Goal: Book appointment/travel/reservation

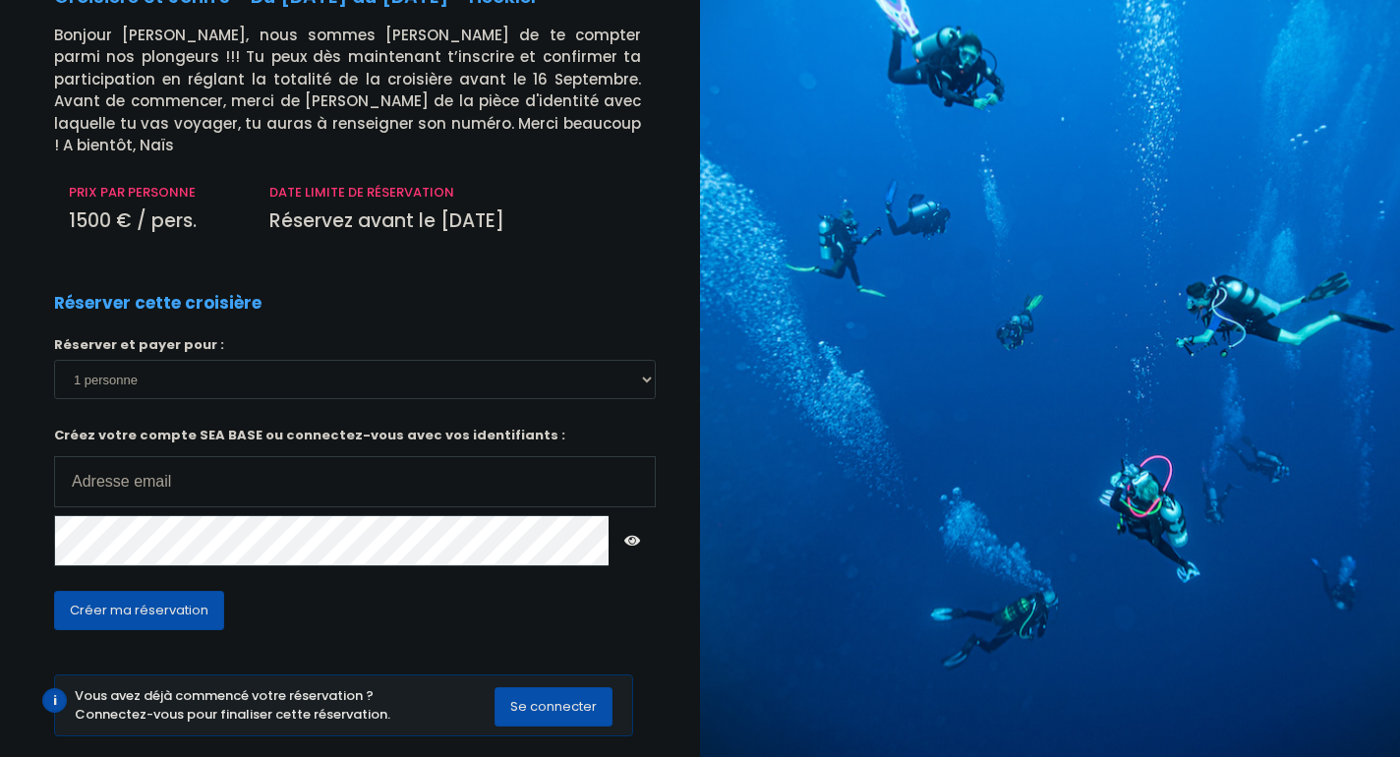
scroll to position [126, 0]
type input "yazannbadawi"
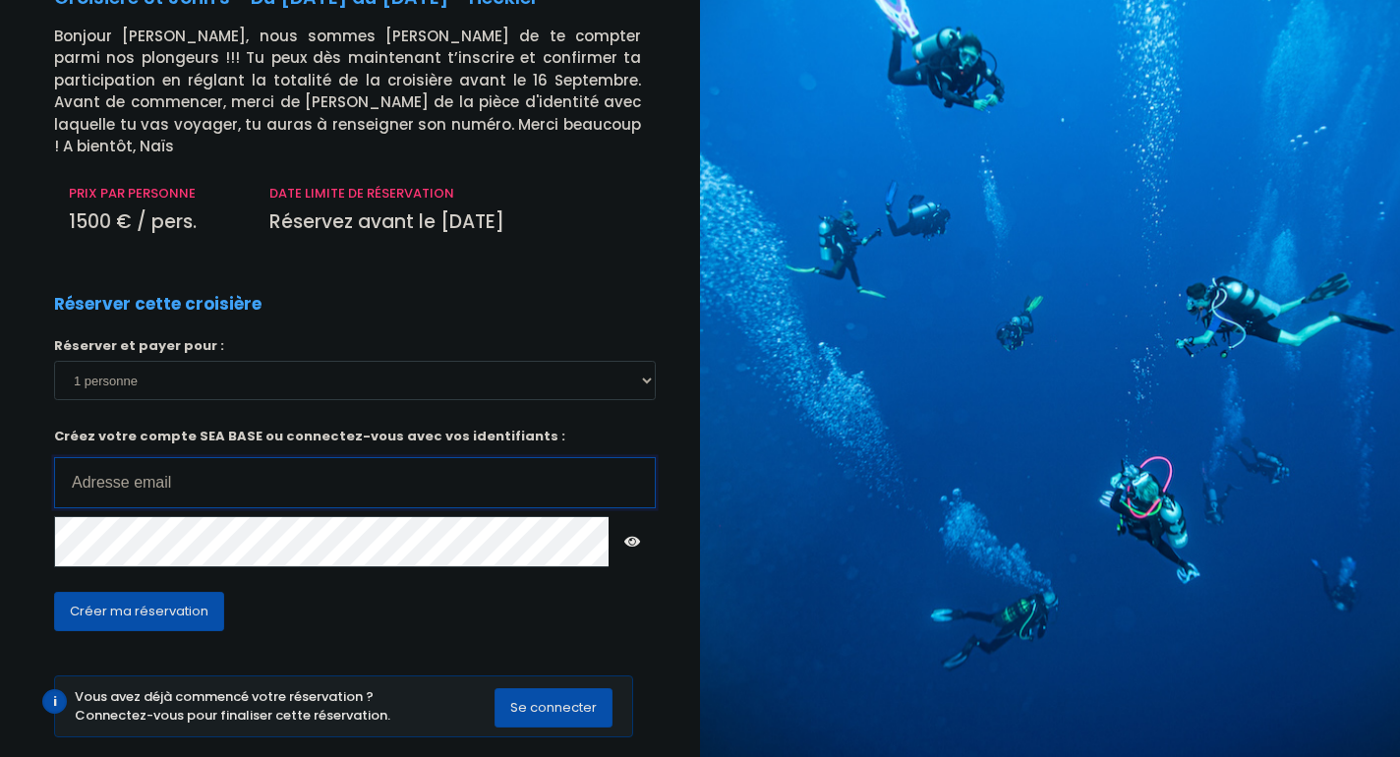
type input "[EMAIL_ADDRESS][DOMAIN_NAME]"
click at [199, 602] on span "Créer ma réservation" at bounding box center [139, 611] width 139 height 19
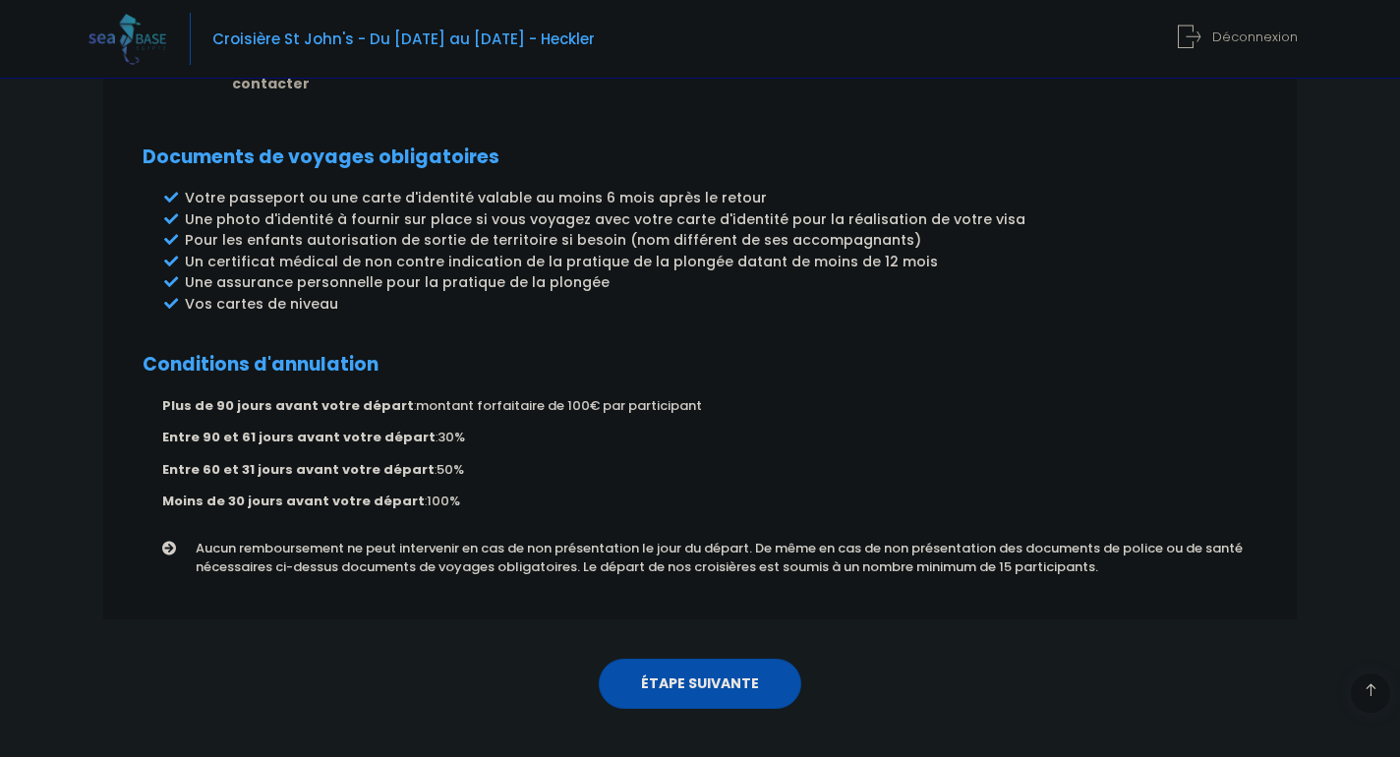
scroll to position [1030, 0]
click at [667, 660] on link "ÉTAPE SUIVANTE" at bounding box center [700, 685] width 203 height 51
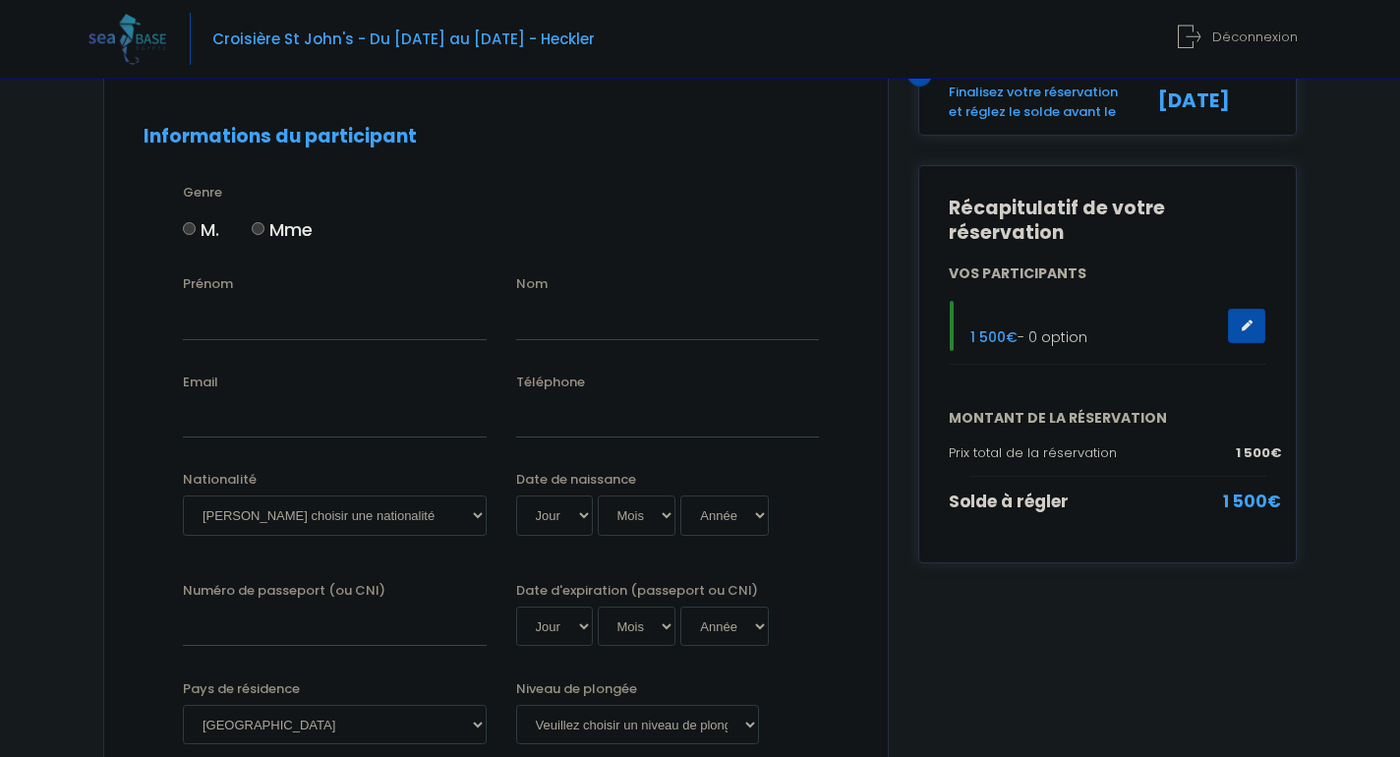
scroll to position [151, 0]
click at [186, 220] on input "M." at bounding box center [189, 226] width 13 height 13
radio input "true"
click at [463, 321] on input "Prénom" at bounding box center [335, 317] width 304 height 39
type input "Yazann"
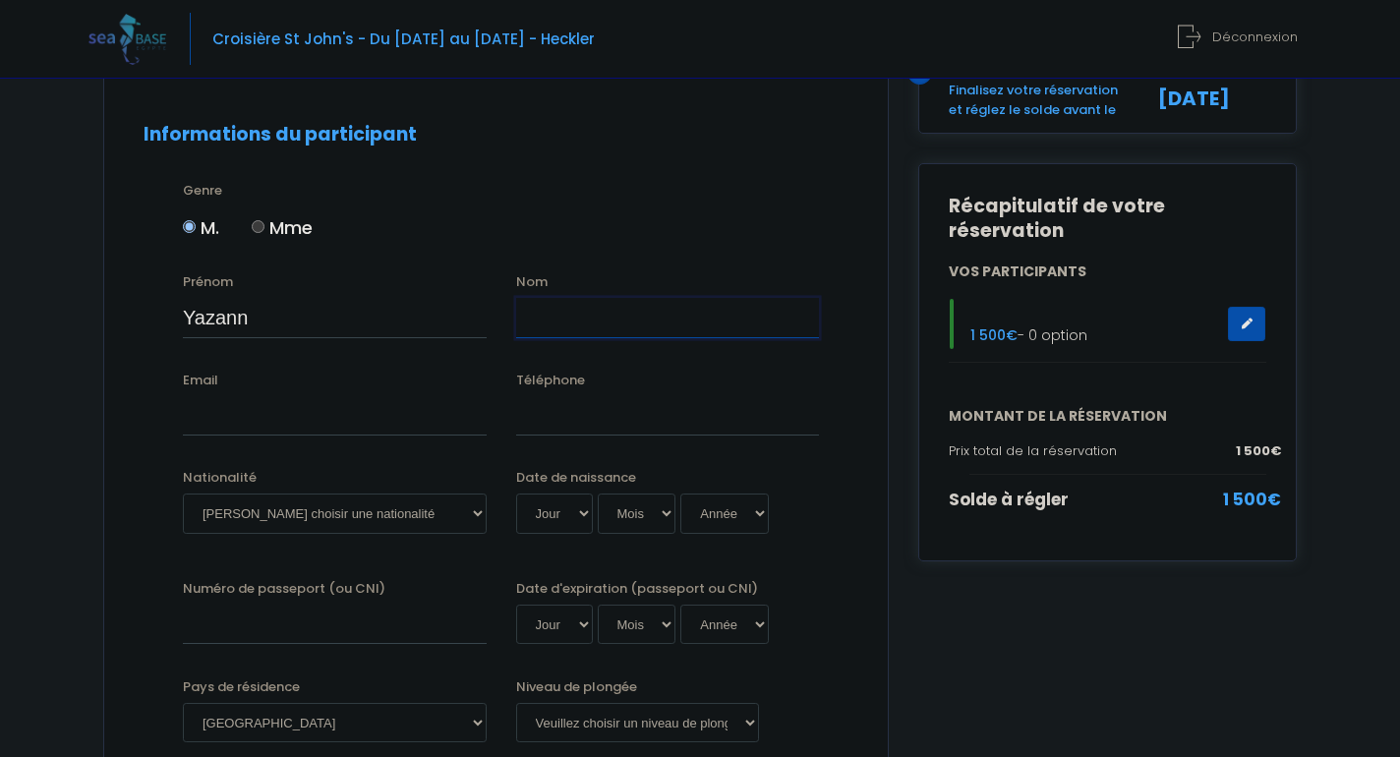
type input "BADAWI"
type input "[EMAIL_ADDRESS][DOMAIN_NAME]"
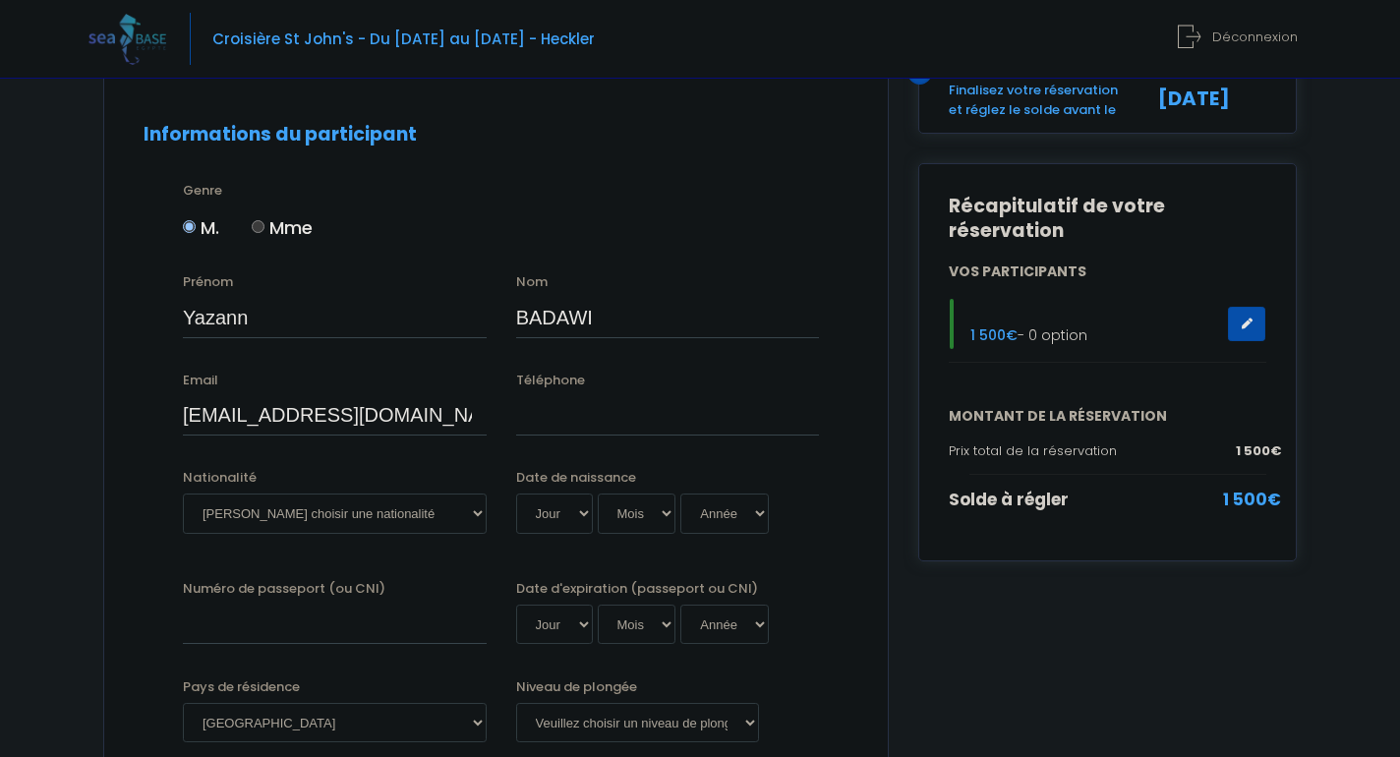
type input "BADAWI"
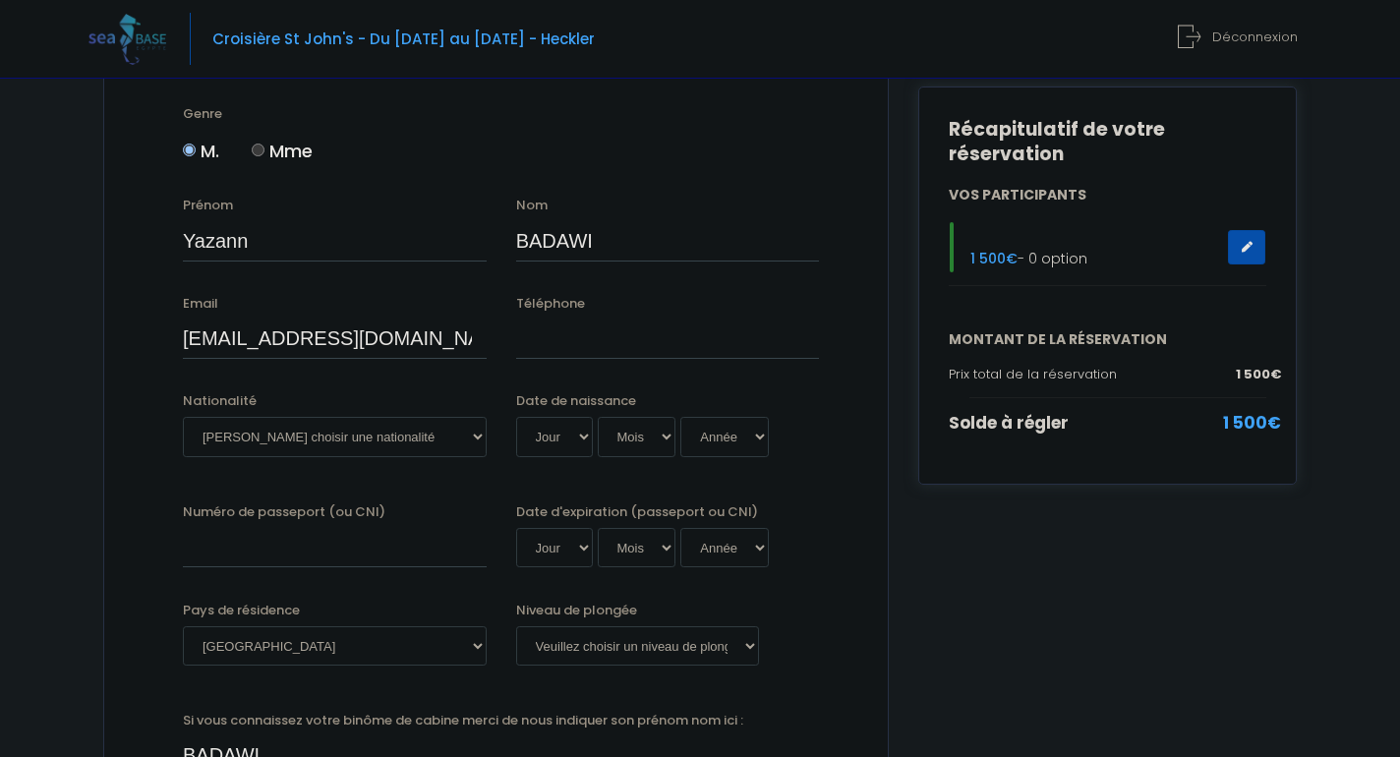
scroll to position [234, 0]
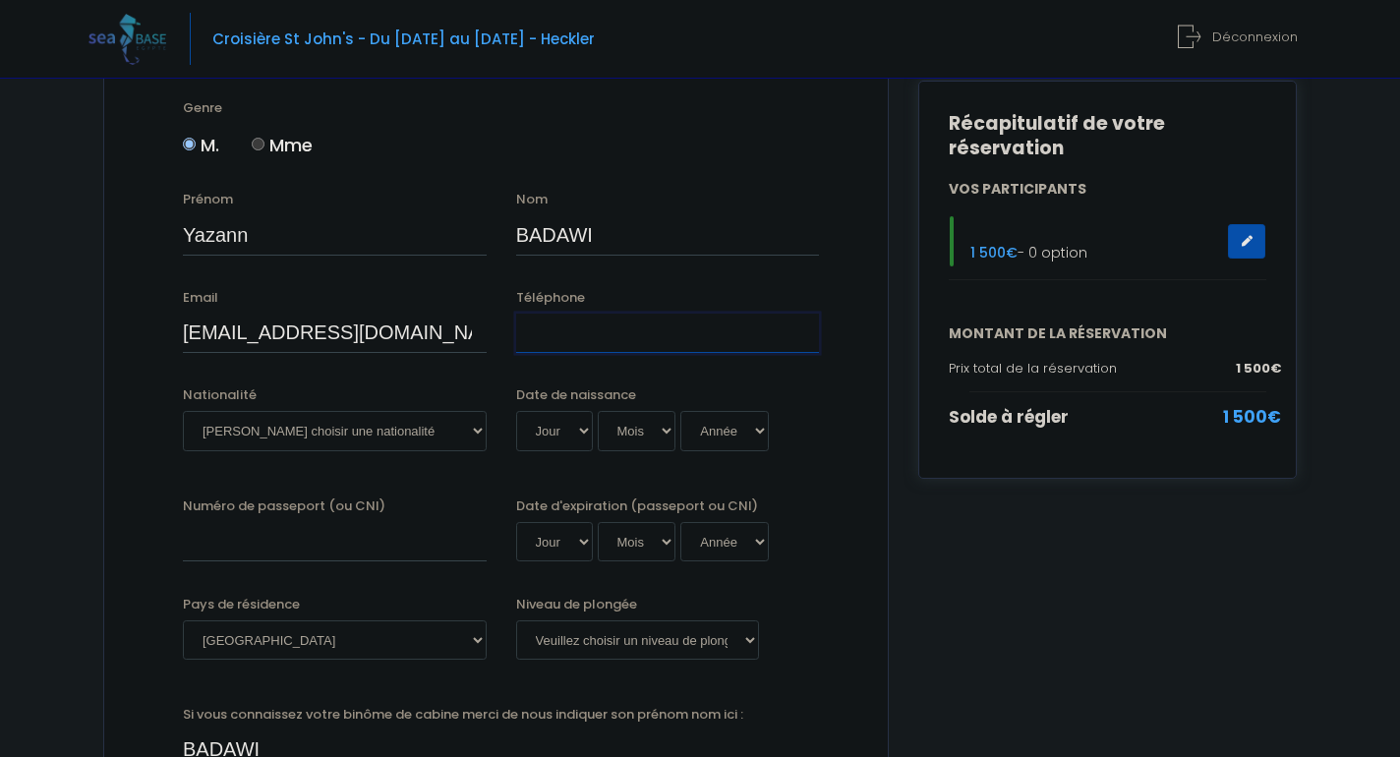
click at [796, 328] on input "Téléphone" at bounding box center [668, 333] width 304 height 39
type input "0650418360"
select select "Française"
click at [370, 543] on input "Numéro de passeport (ou CNI)" at bounding box center [335, 541] width 304 height 39
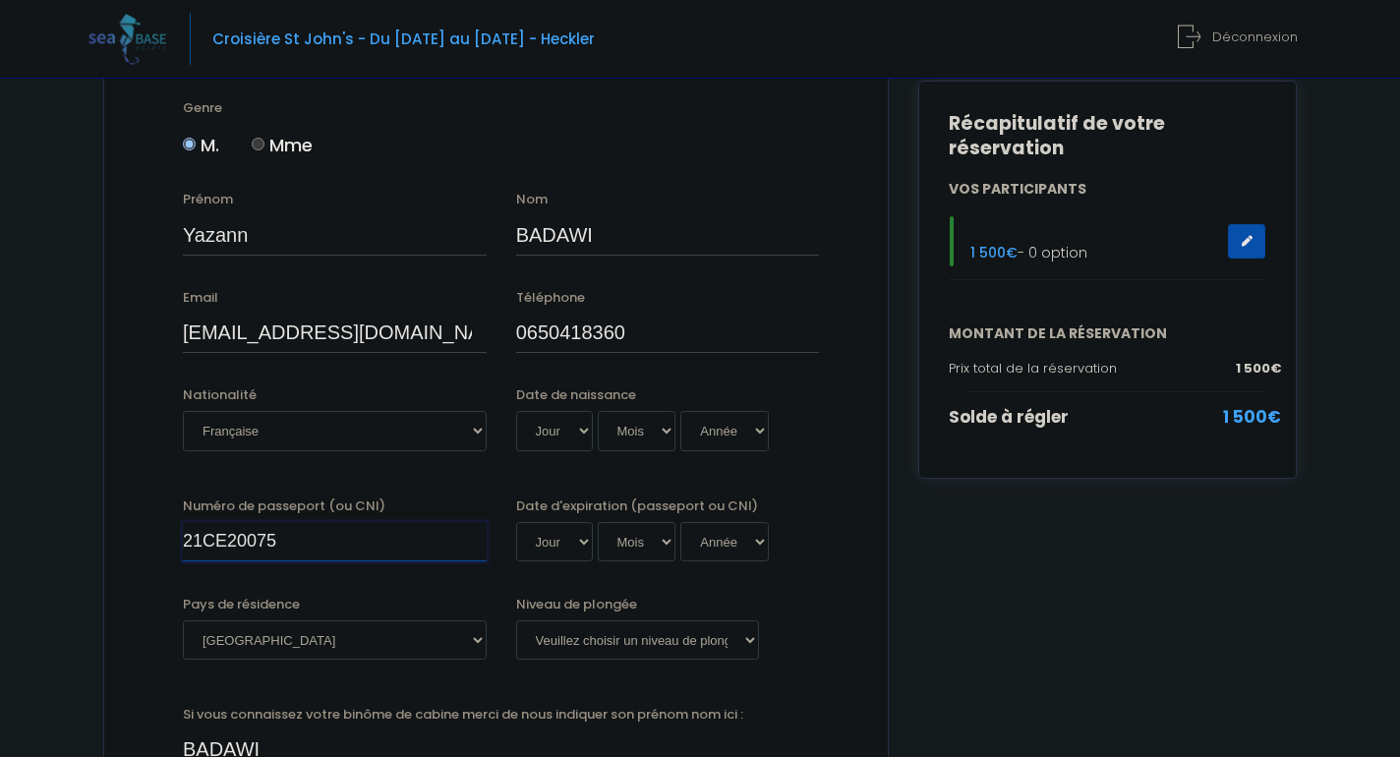
type input "21CE20075"
select select "10"
select select "09"
select select "1999"
type input "1999-09-10"
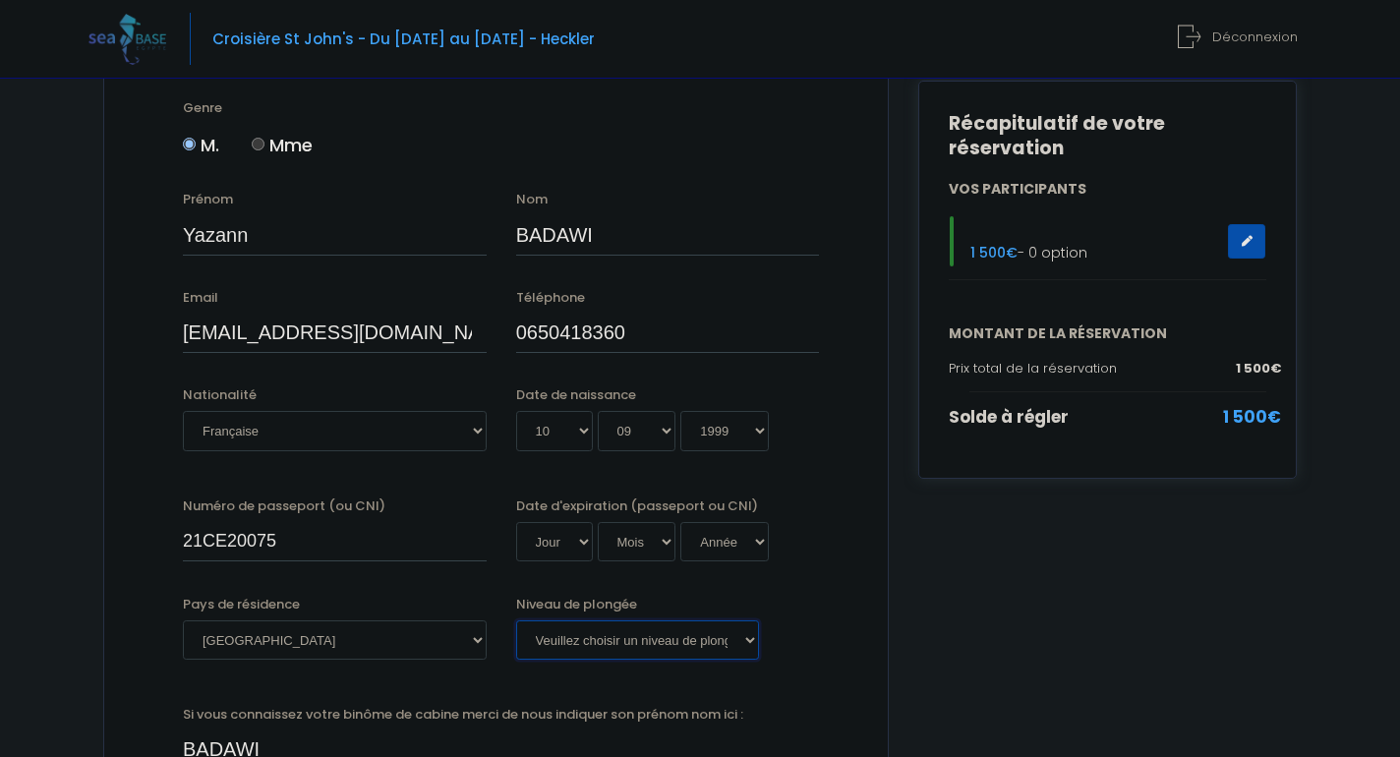
select select "PADI Advanced OW diver"
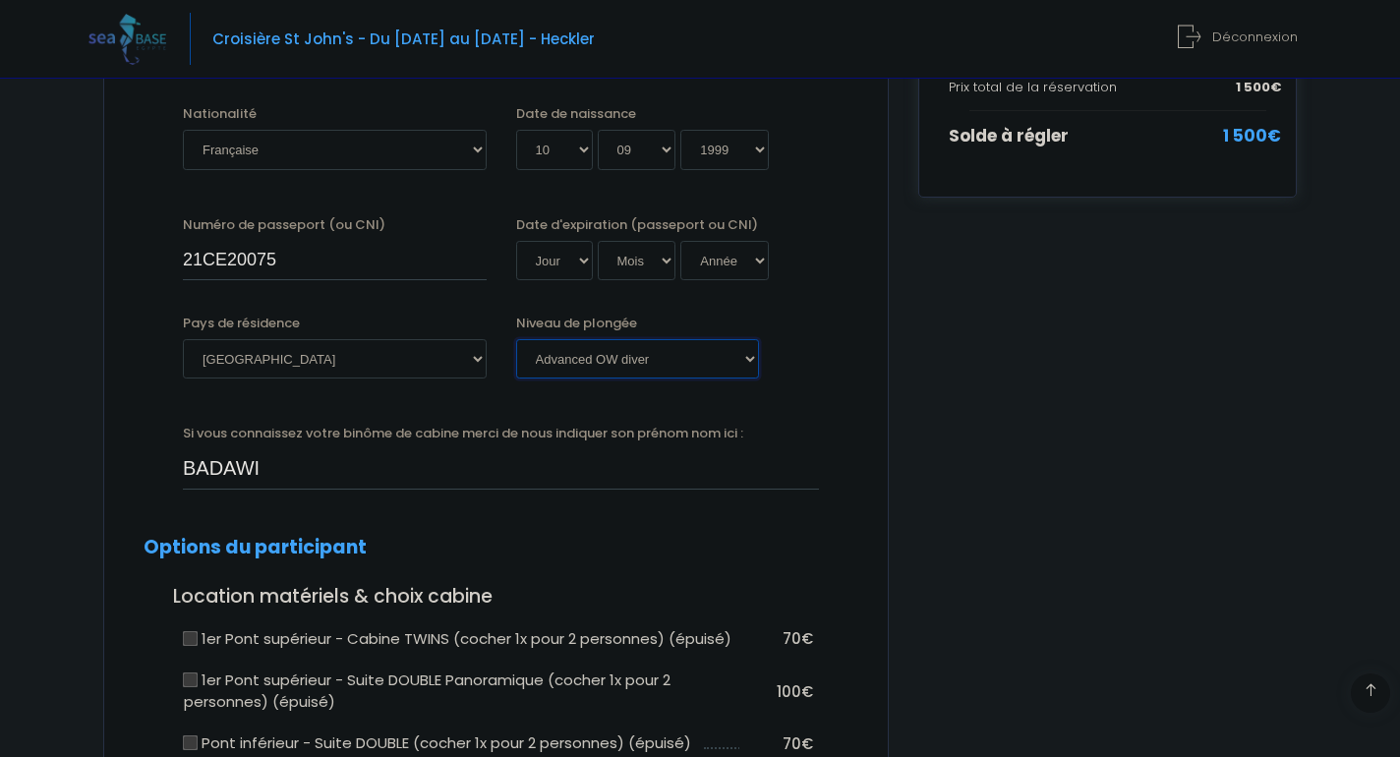
scroll to position [517, 0]
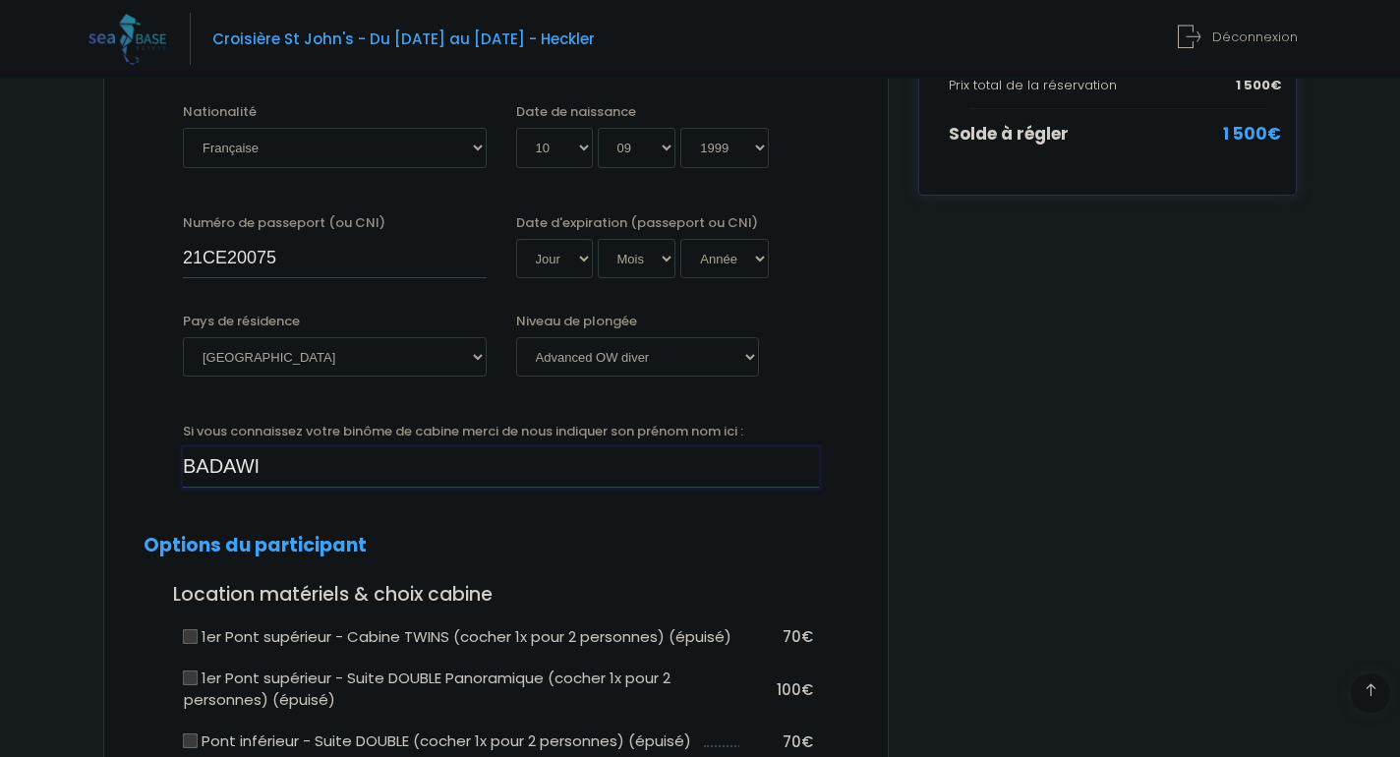
drag, startPoint x: 413, startPoint y: 462, endPoint x: 166, endPoint y: 468, distance: 246.9
click at [160, 441] on div "Si vous connaissez votre binôme de cabine merci de nous indiquer son prénom nom…" at bounding box center [496, 461] width 734 height 78
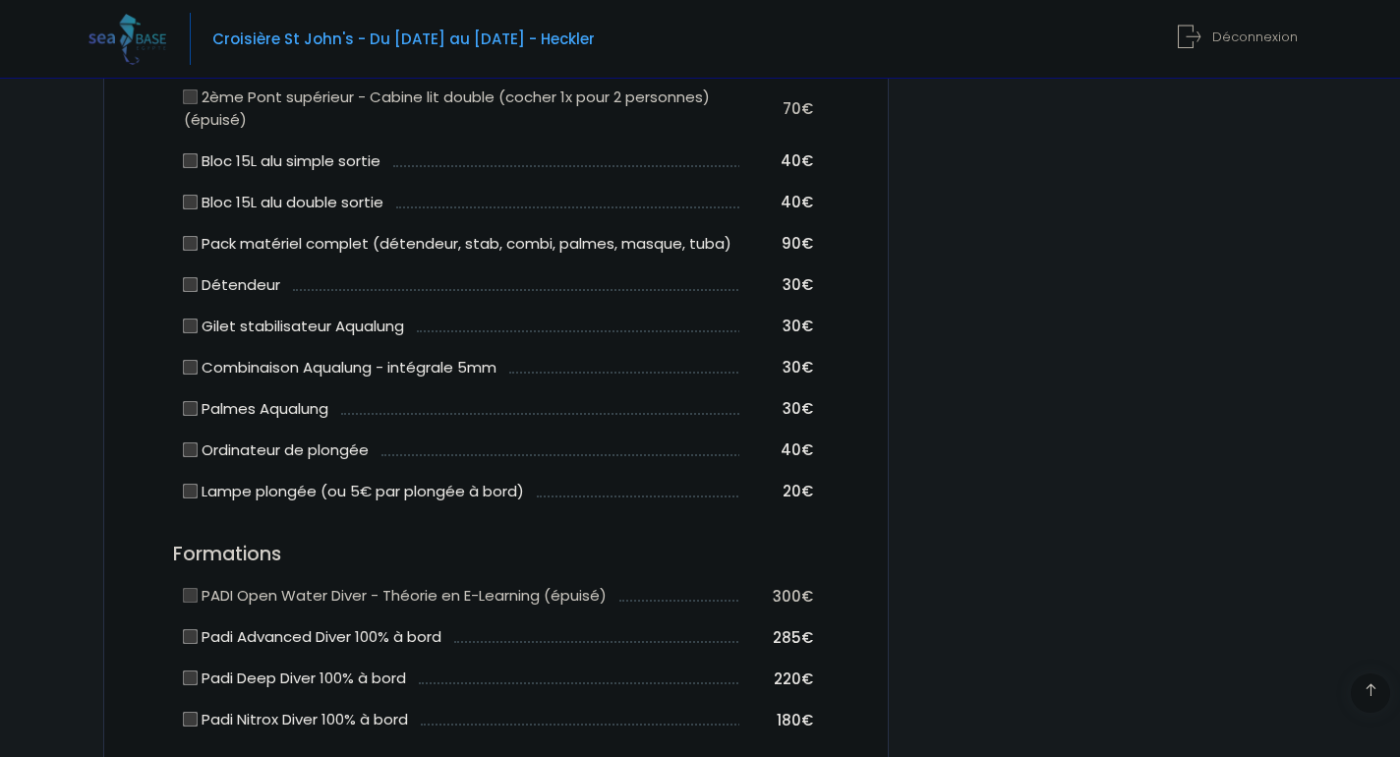
scroll to position [1213, 0]
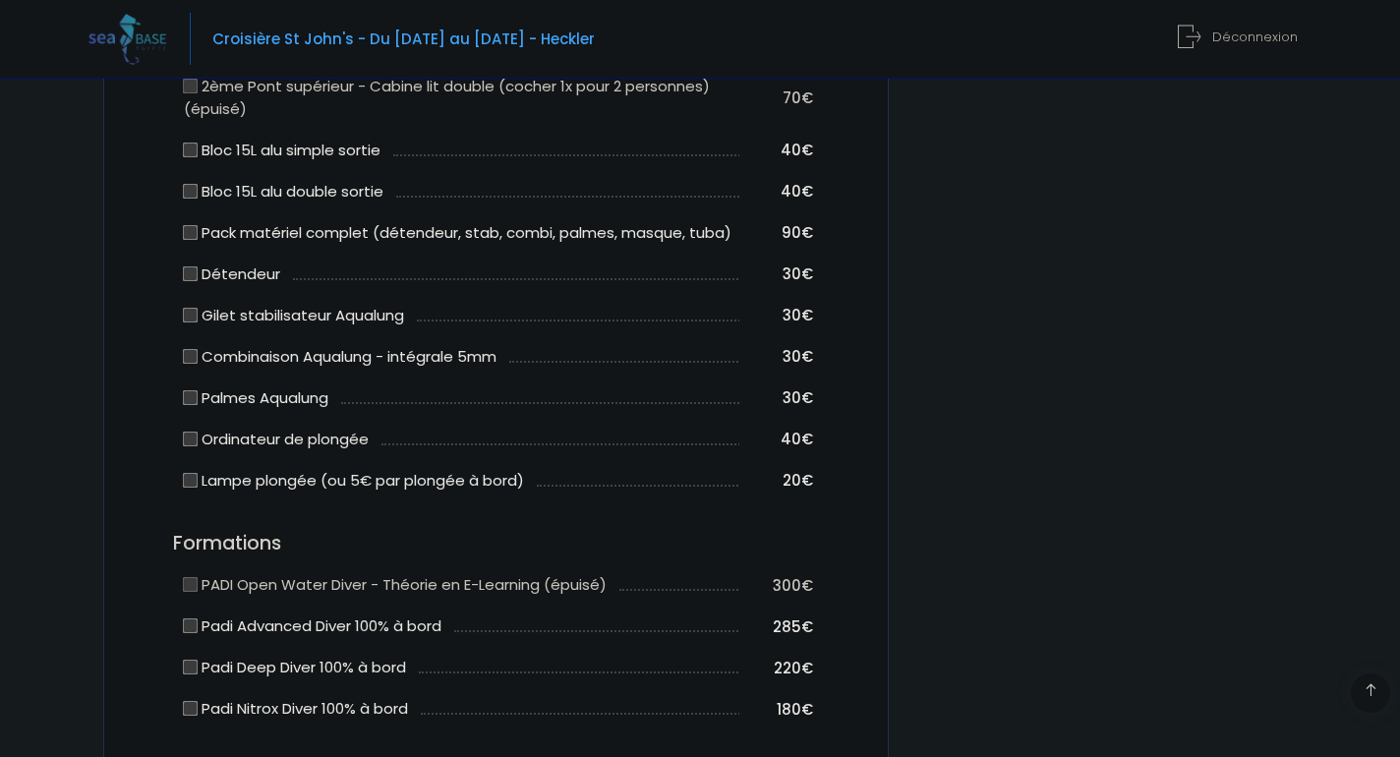
click at [194, 148] on label "Bloc 15L alu simple sortie" at bounding box center [282, 151] width 197 height 23
click at [194, 148] on input "Bloc 15L alu simple sortie" at bounding box center [191, 150] width 16 height 16
checkbox input "true"
click at [193, 265] on input "Détendeur" at bounding box center [191, 273] width 16 height 16
checkbox input "true"
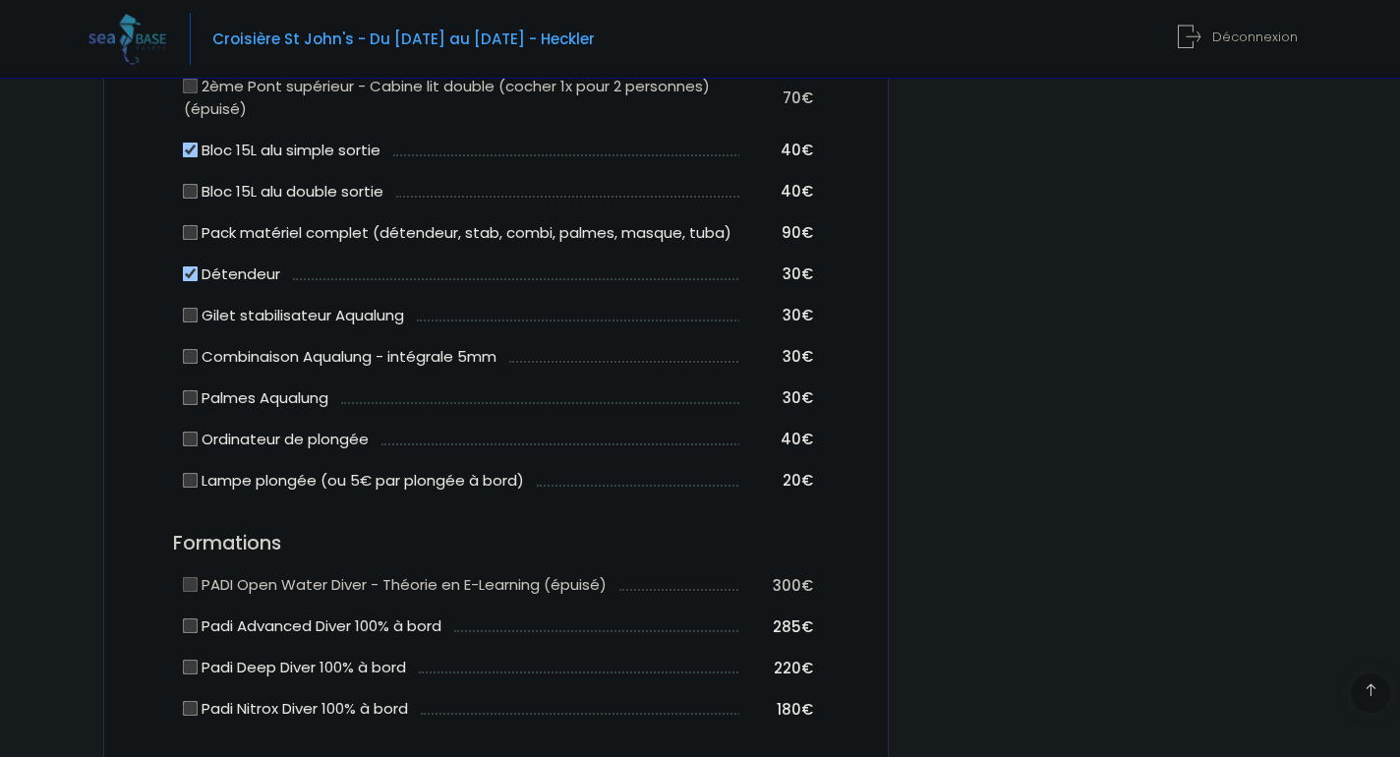
click at [192, 307] on input "Gilet stabilisateur Aqualung" at bounding box center [191, 315] width 16 height 16
checkbox input "true"
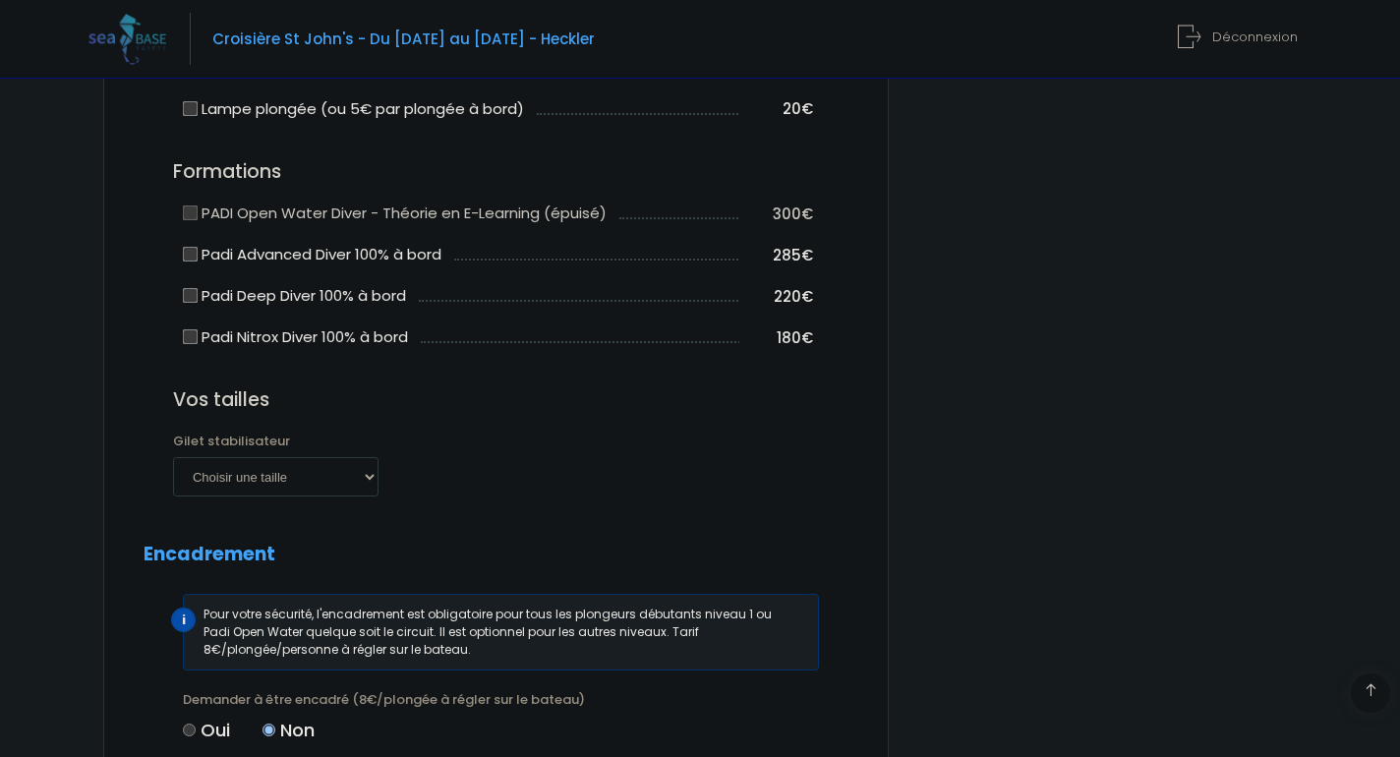
scroll to position [1585, 0]
click at [192, 289] on label "Padi Deep Diver 100% à bord" at bounding box center [295, 296] width 222 height 23
click at [192, 289] on input "Padi Deep Diver 100% à bord" at bounding box center [191, 296] width 16 height 16
checkbox input "true"
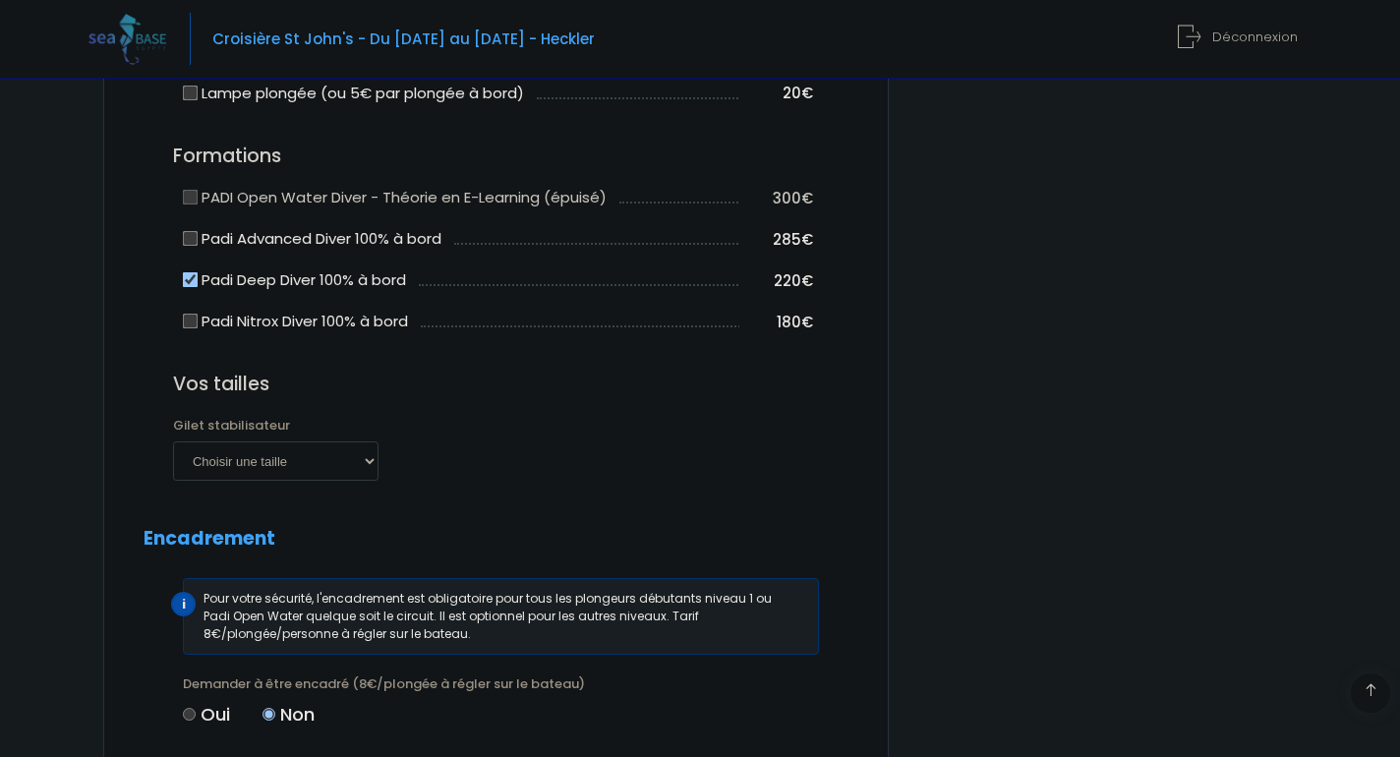
scroll to position [1611, 0]
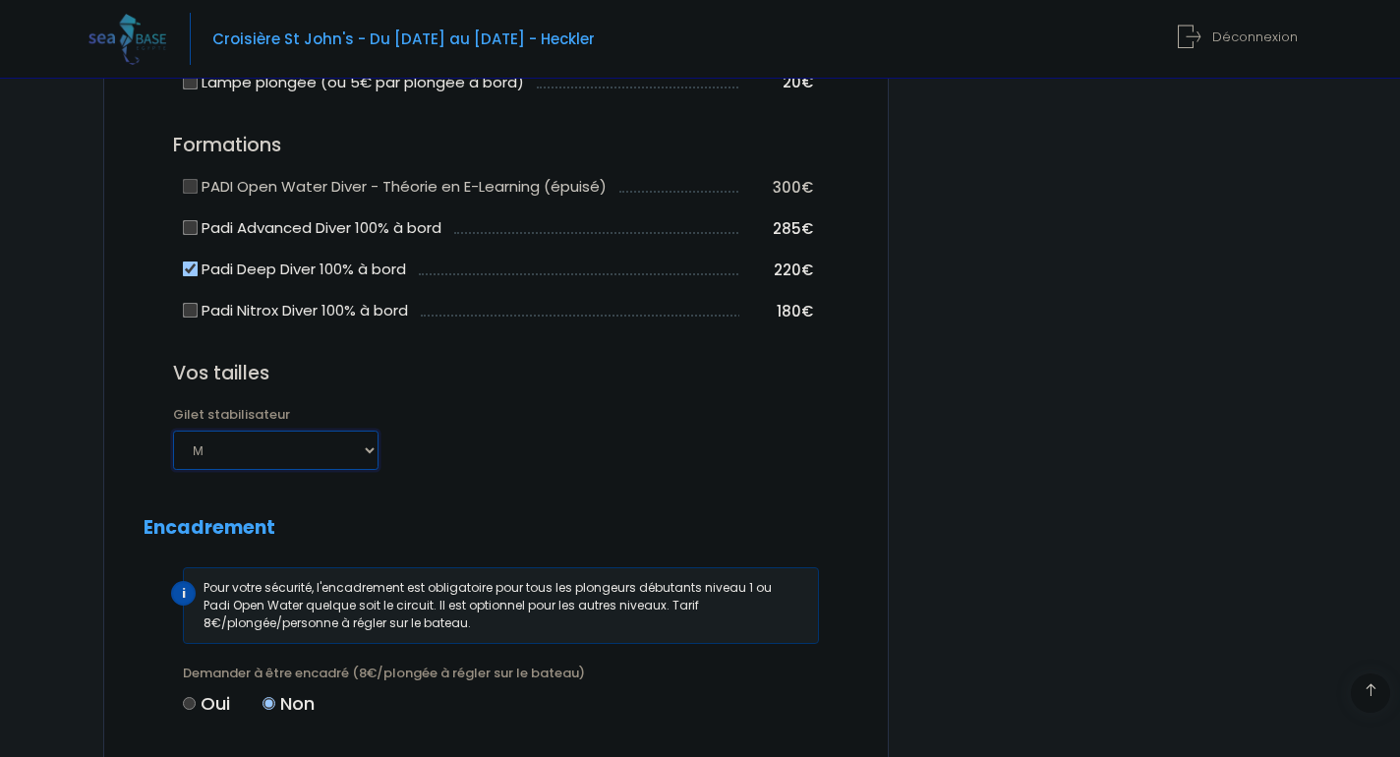
select select "S"
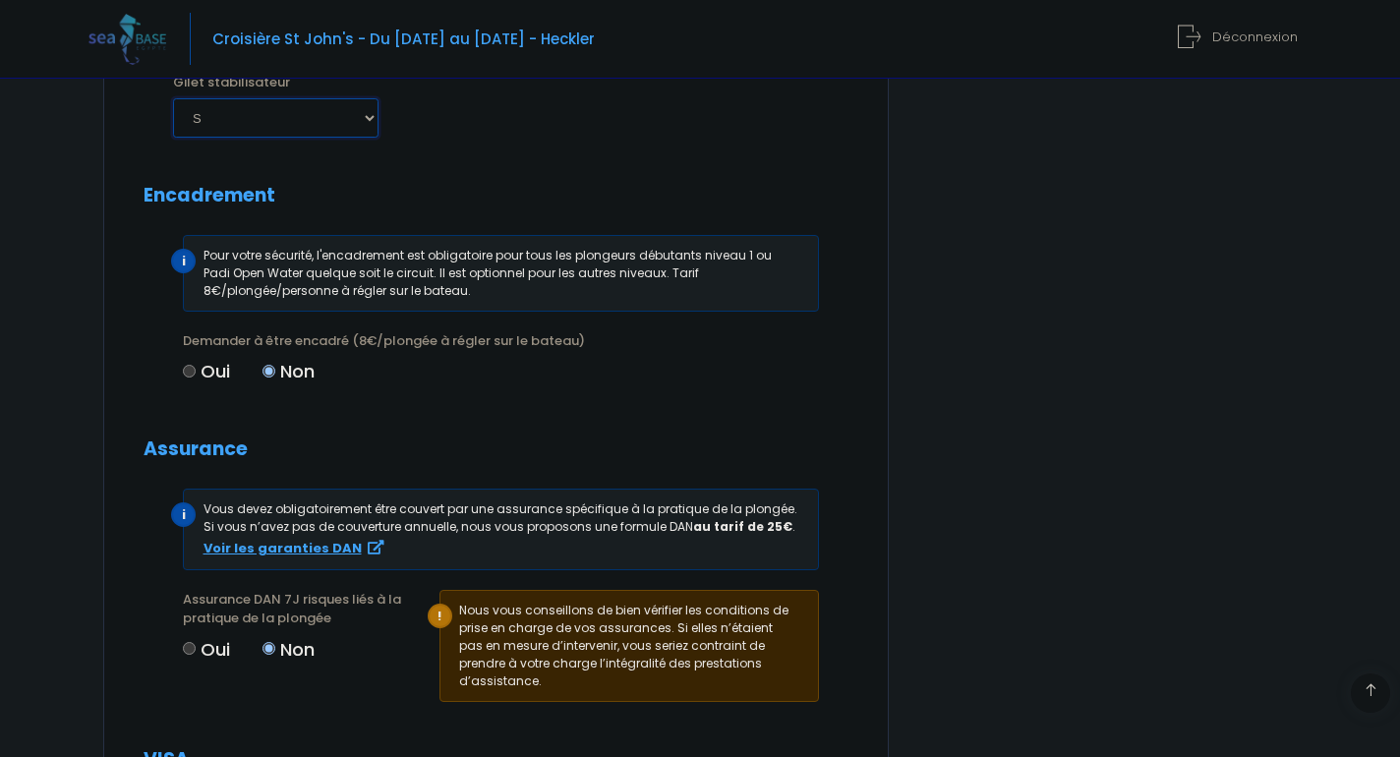
scroll to position [1945, 0]
click at [189, 364] on input "Oui" at bounding box center [189, 370] width 13 height 13
radio input "true"
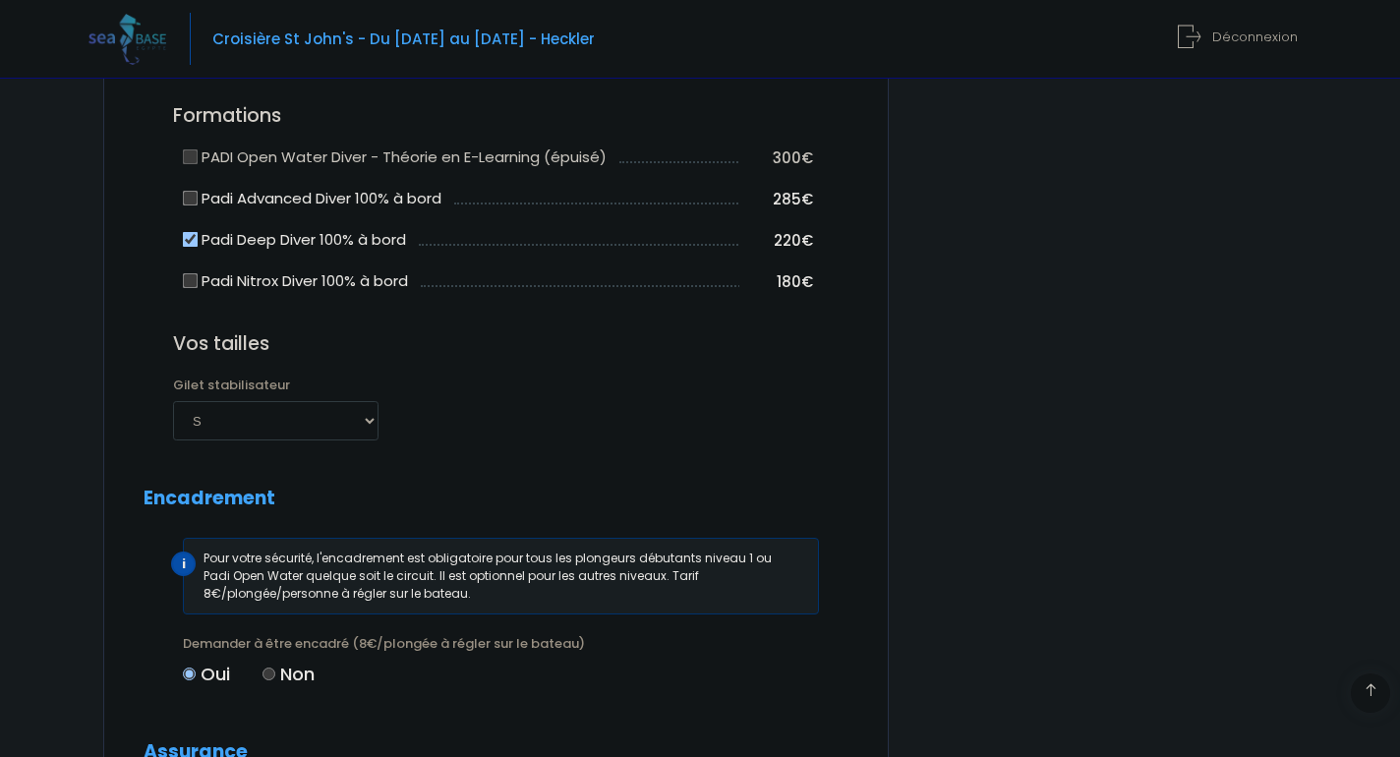
scroll to position [1640, 0]
click at [271, 669] on input "Non" at bounding box center [269, 675] width 13 height 13
radio input "true"
click at [193, 669] on input "Oui" at bounding box center [189, 675] width 13 height 13
radio input "true"
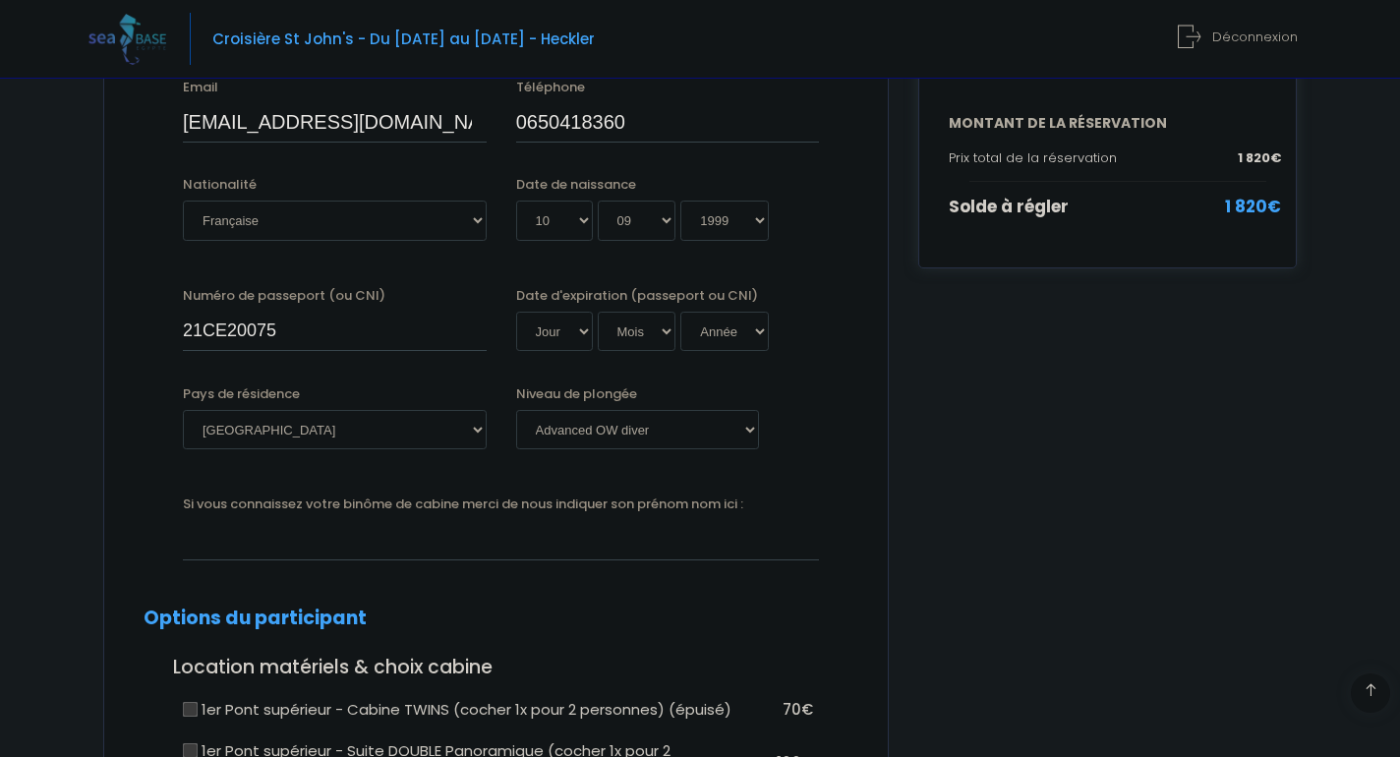
scroll to position [439, 0]
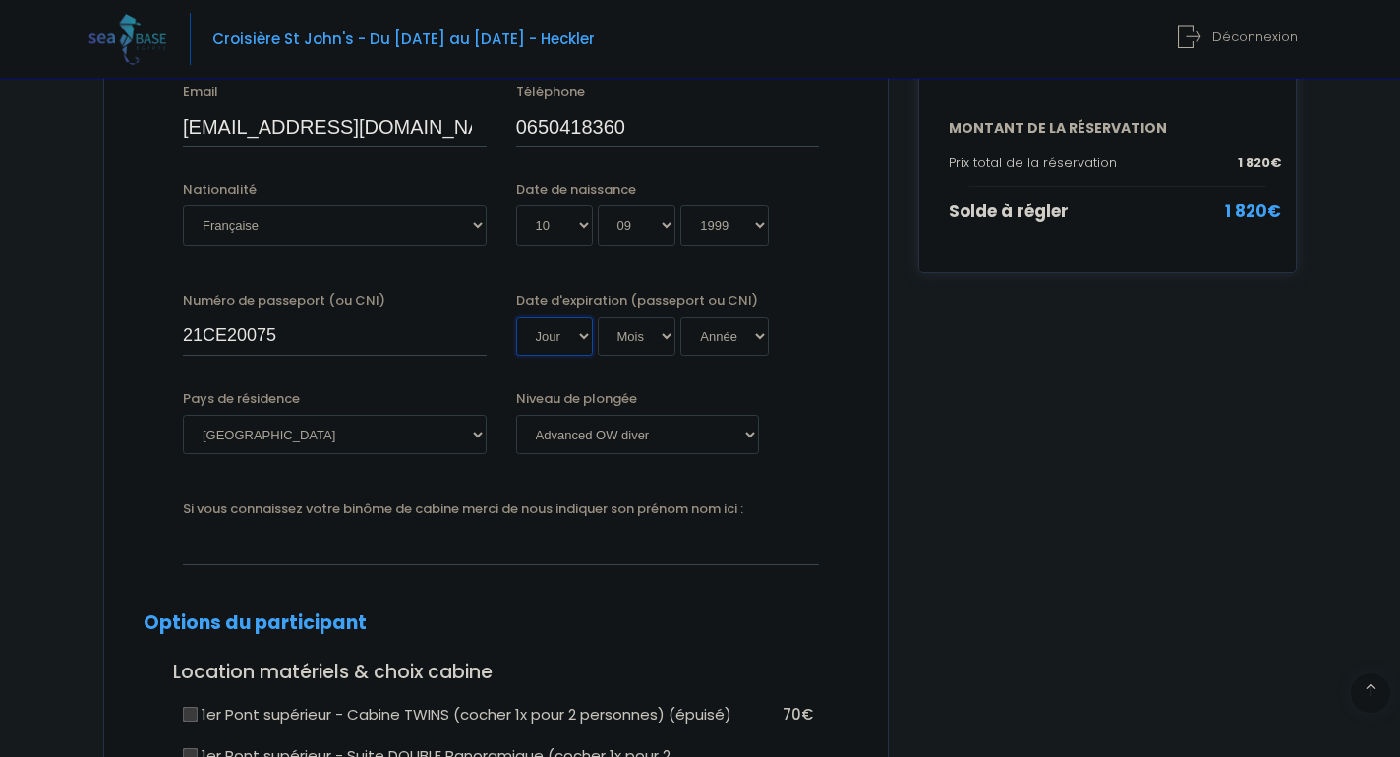
select select "16"
select select "06"
select select "2031"
type input "2031-06-16"
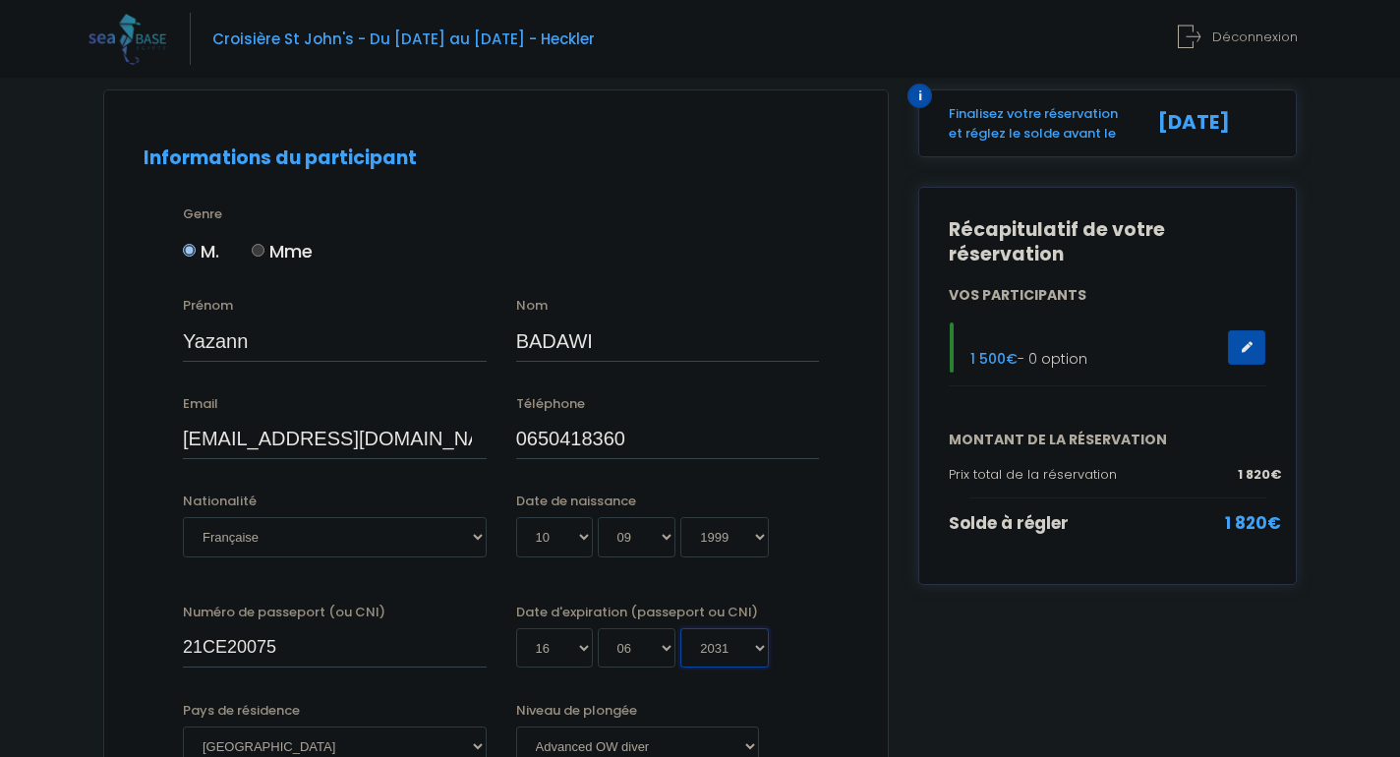
scroll to position [131, 0]
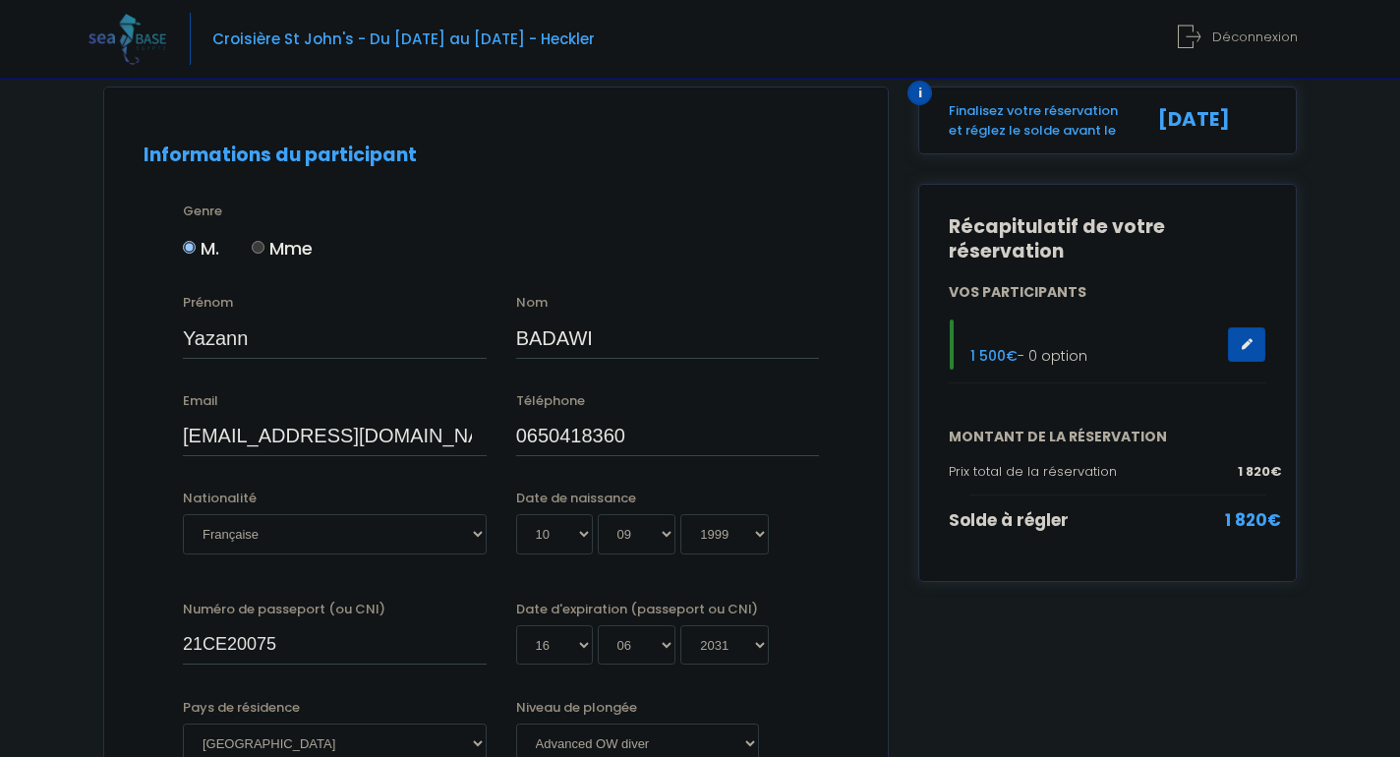
click at [1247, 353] on link at bounding box center [1246, 344] width 37 height 34
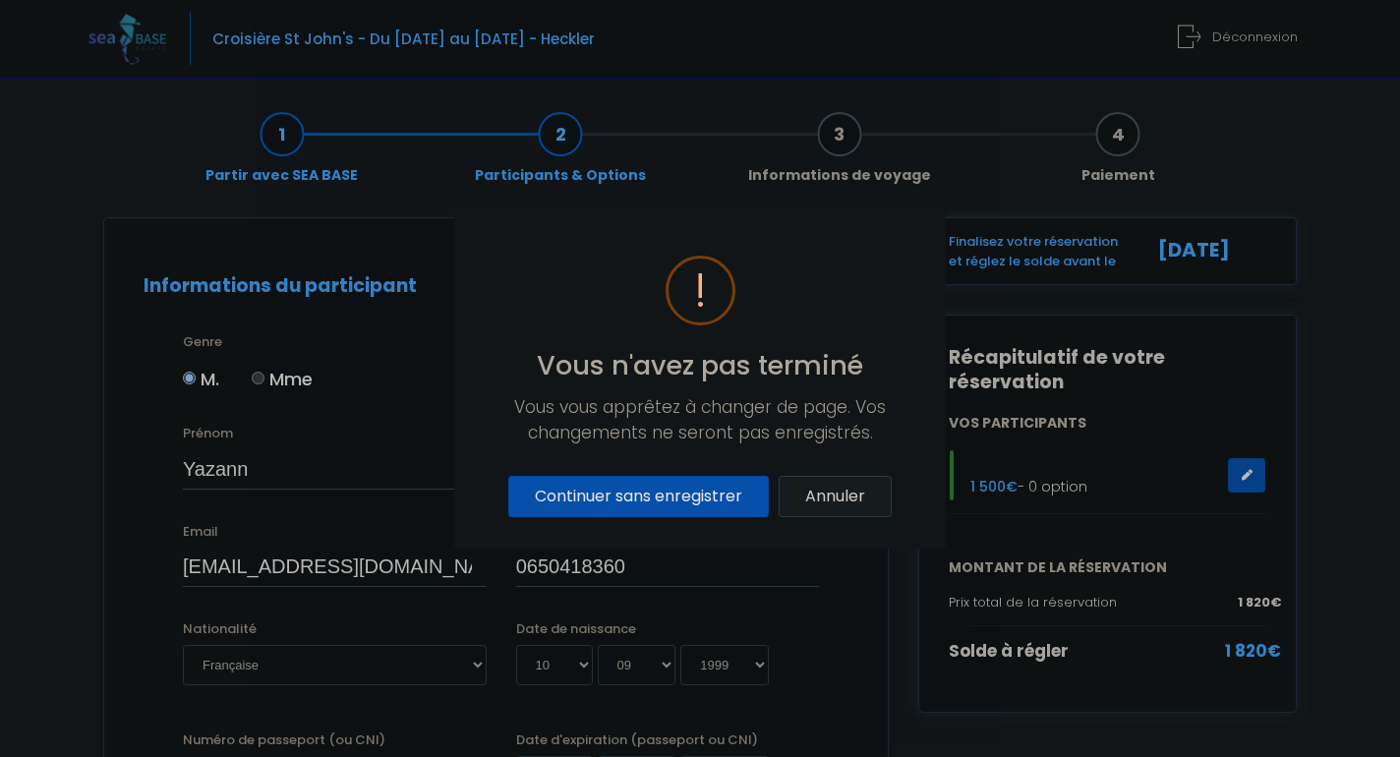
click at [820, 502] on button "Annuler" at bounding box center [835, 496] width 113 height 41
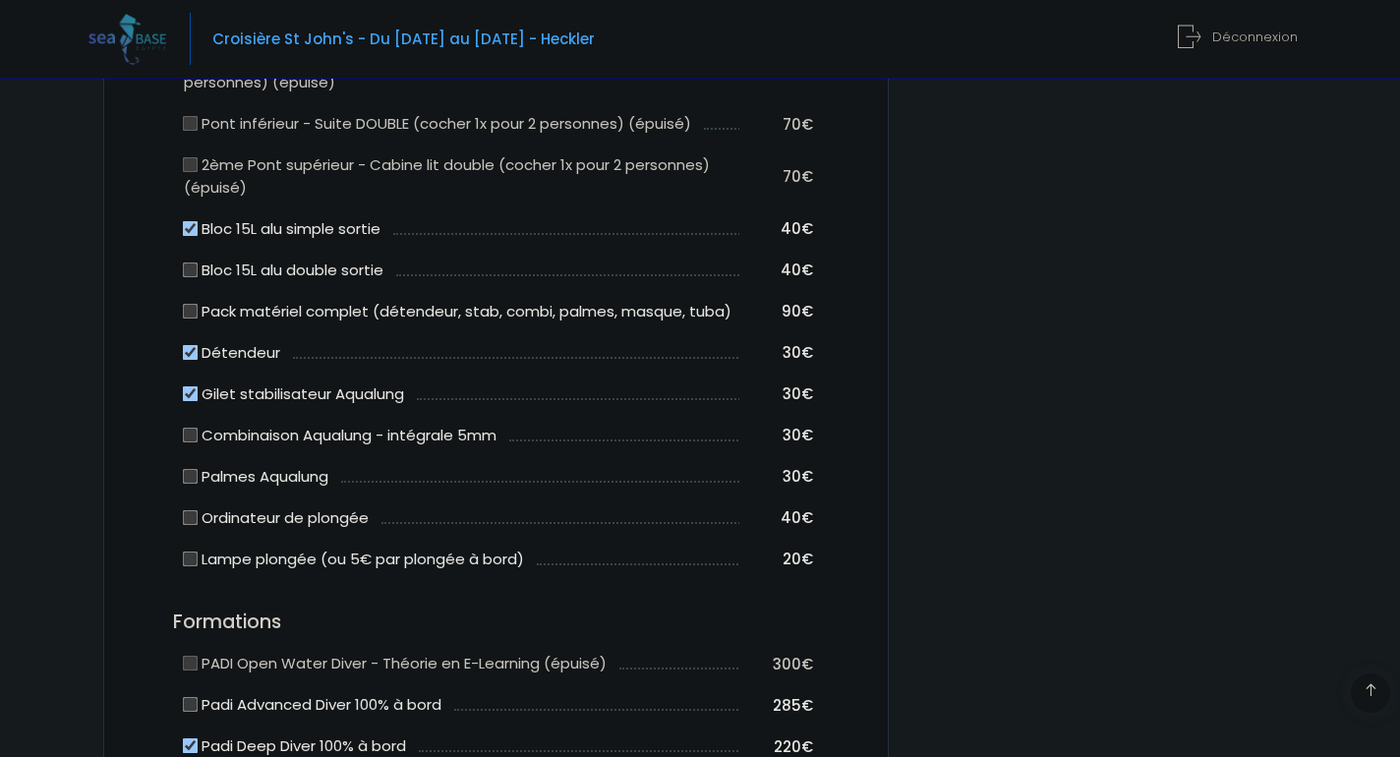
scroll to position [1137, 0]
click at [188, 225] on label "Bloc 15L alu simple sortie" at bounding box center [282, 227] width 197 height 23
click at [188, 225] on input "Bloc 15L alu simple sortie" at bounding box center [191, 226] width 16 height 16
checkbox input "false"
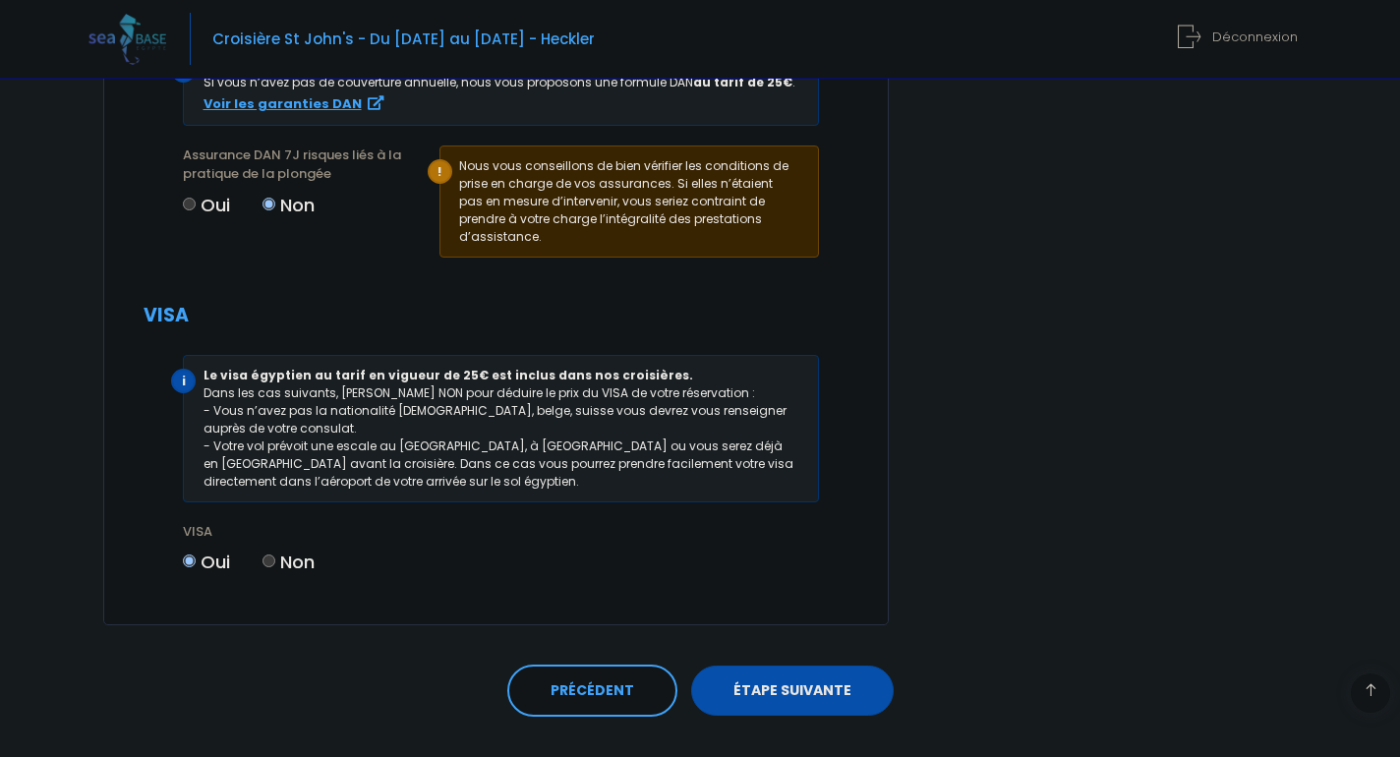
scroll to position [2387, 0]
click at [778, 667] on link "ÉTAPE SUIVANTE" at bounding box center [792, 692] width 203 height 51
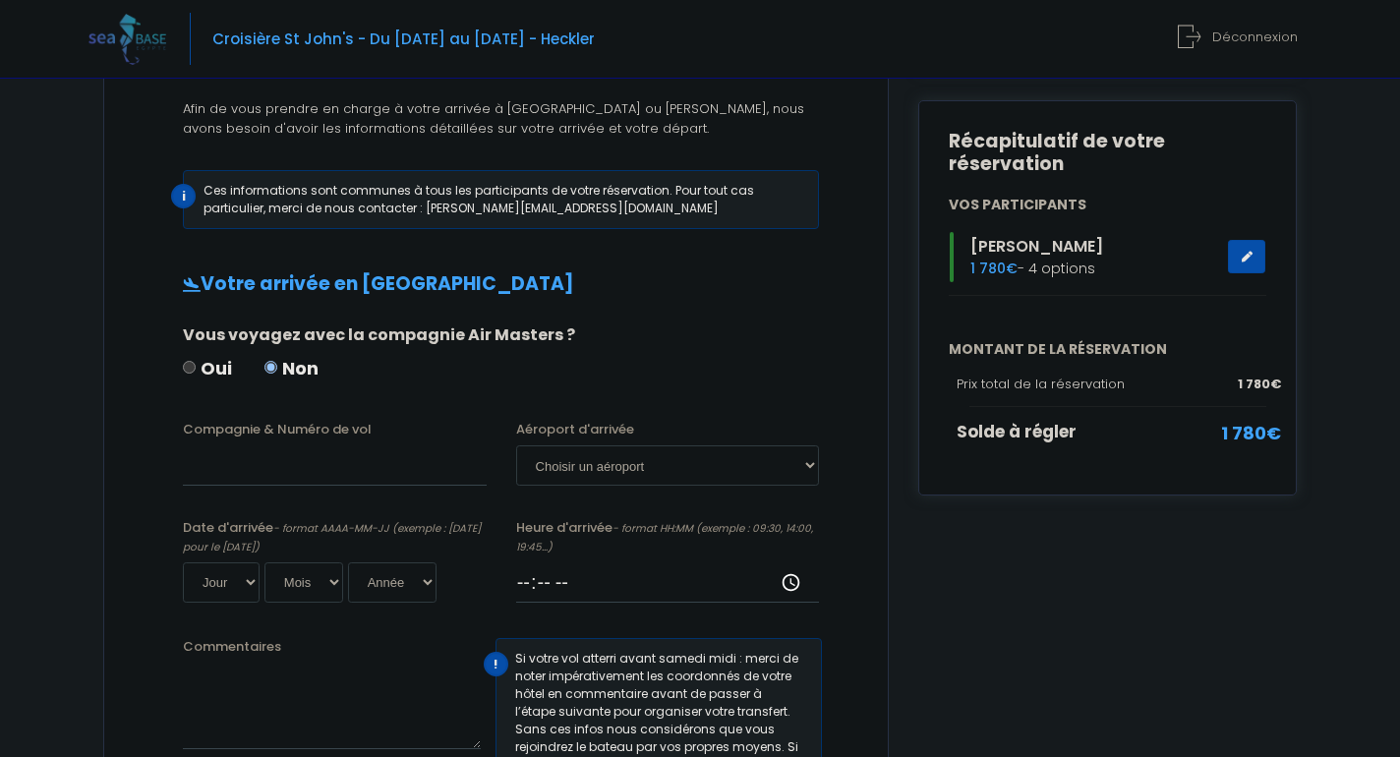
scroll to position [214, 0]
select select "Hurghada"
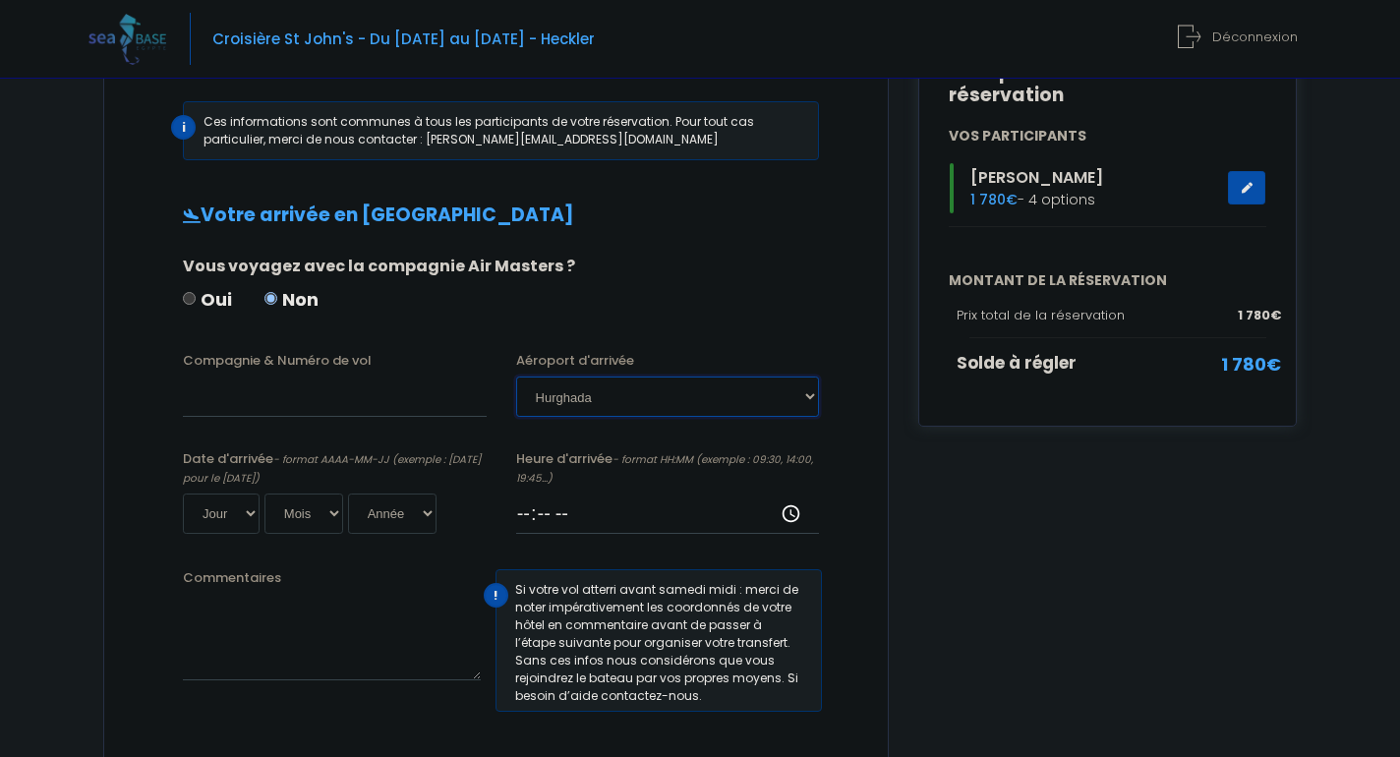
scroll to position [286, 0]
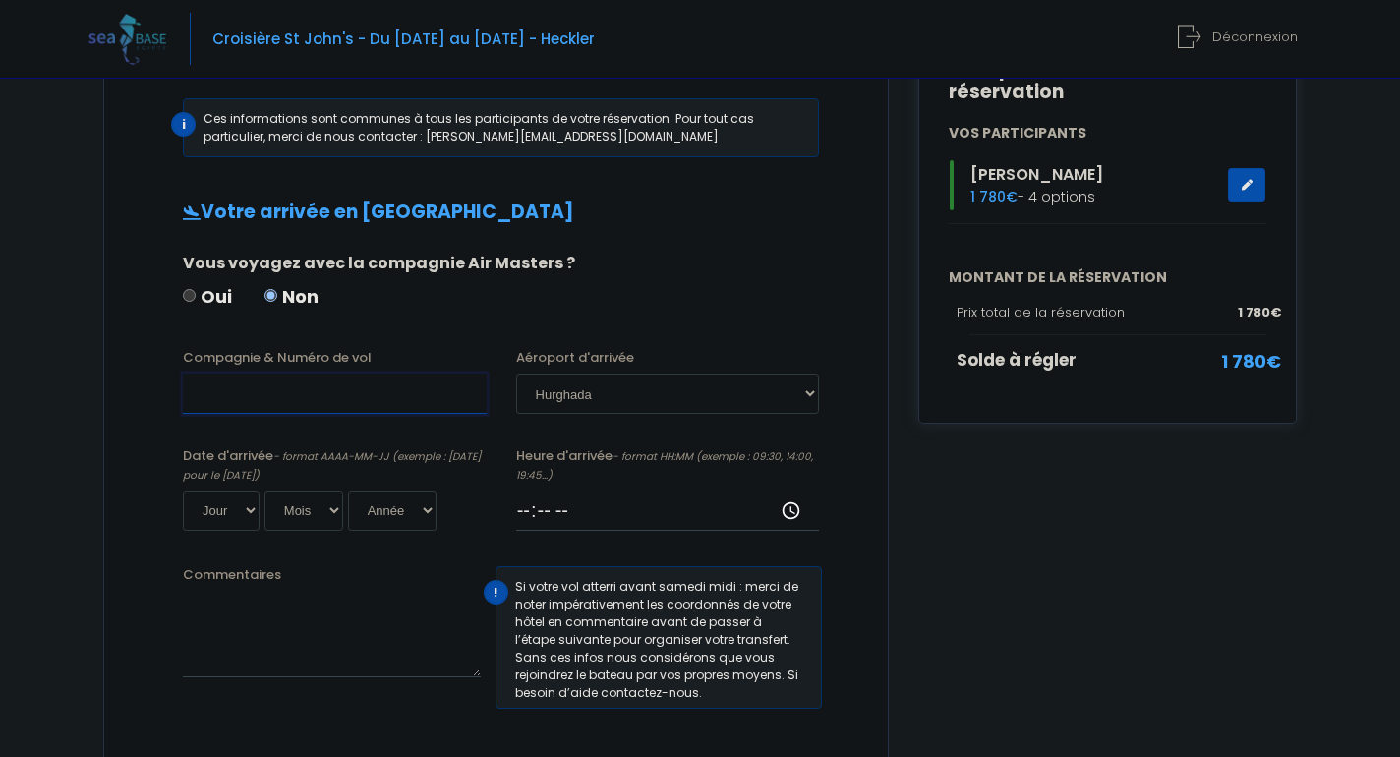
click at [406, 405] on input "Compagnie & Numéro de vol" at bounding box center [335, 393] width 304 height 39
type input "Transavia"
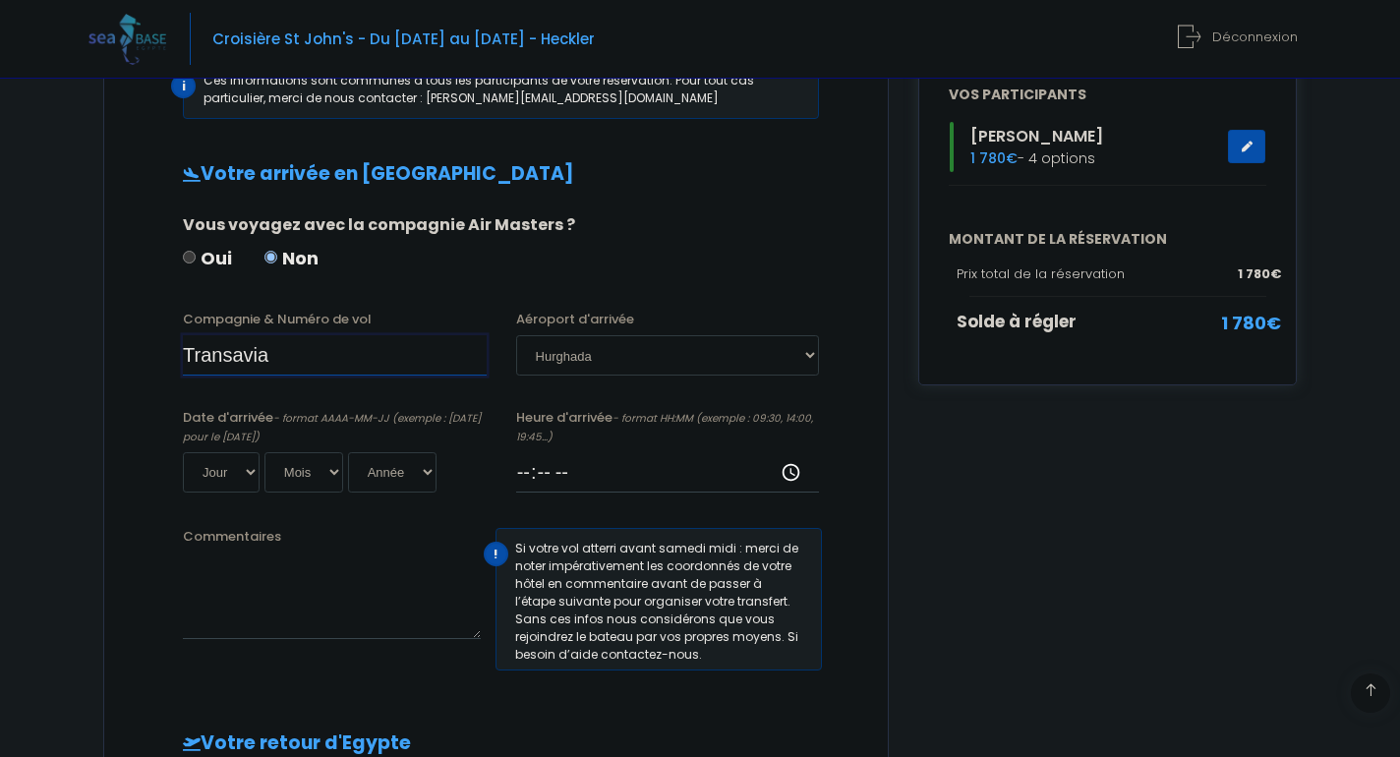
scroll to position [322, 0]
